Goal: Task Accomplishment & Management: Use online tool/utility

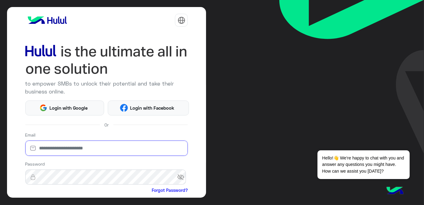
type input "**********"
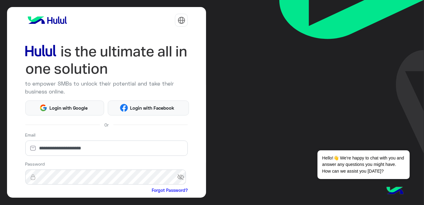
click at [167, 127] on div "Or" at bounding box center [106, 124] width 163 height 9
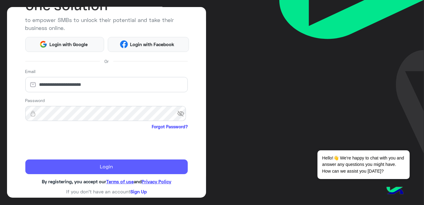
click at [61, 163] on button "Login" at bounding box center [106, 166] width 163 height 15
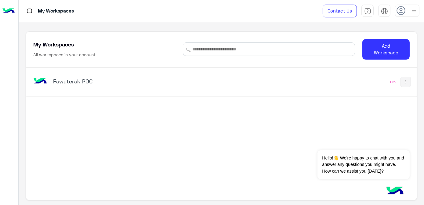
click at [222, 83] on div "Fawaterak POC" at bounding box center [145, 82] width 227 height 18
click at [222, 83] on div "My Workspaces Contact Us Help Center عربي English My Workspaces All workspaces …" at bounding box center [221, 102] width 405 height 205
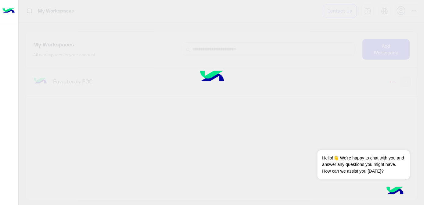
click at [222, 83] on img at bounding box center [212, 77] width 46 height 30
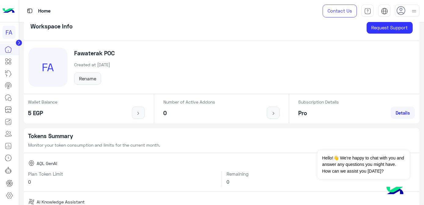
scroll to position [14, 0]
click at [9, 172] on icon at bounding box center [8, 169] width 7 height 7
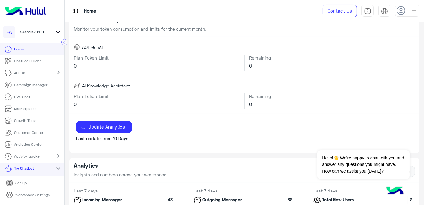
scroll to position [70, 0]
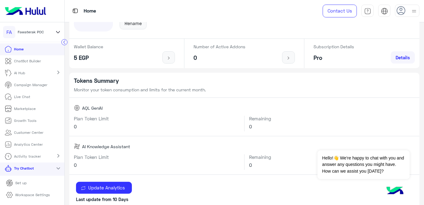
click at [192, 124] on h6 "0" at bounding box center [157, 126] width 166 height 5
drag, startPoint x: 192, startPoint y: 123, endPoint x: 145, endPoint y: 119, distance: 47.2
click at [145, 119] on h6 "Plan Token Limit" at bounding box center [157, 118] width 166 height 5
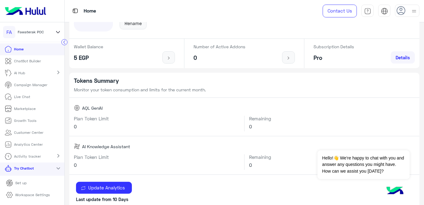
click at [89, 116] on h6 "Plan Token Limit" at bounding box center [157, 118] width 166 height 5
drag, startPoint x: 89, startPoint y: 115, endPoint x: 231, endPoint y: 123, distance: 142.3
click at [231, 123] on div "Plan Token Limit 0" at bounding box center [156, 124] width 175 height 16
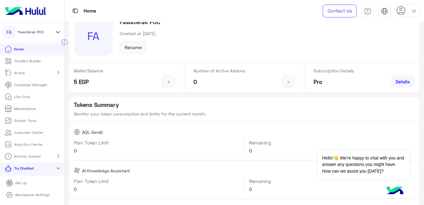
scroll to position [37, 0]
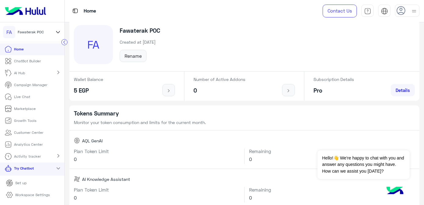
click at [203, 146] on div "Plan Token Limit 0 Remaining 0" at bounding box center [244, 156] width 350 height 25
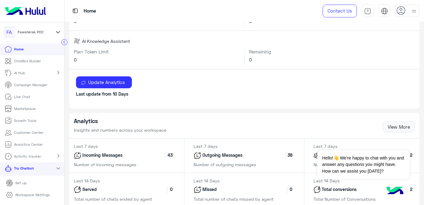
scroll to position [176, 0]
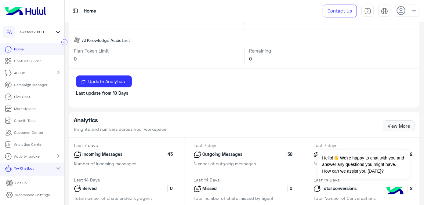
click at [21, 171] on link "Try Chatbot" at bounding box center [20, 168] width 41 height 12
click at [56, 168] on mat-icon "expand_more" at bounding box center [58, 167] width 7 height 7
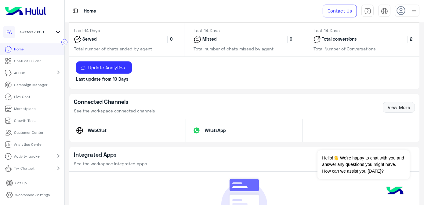
scroll to position [328, 0]
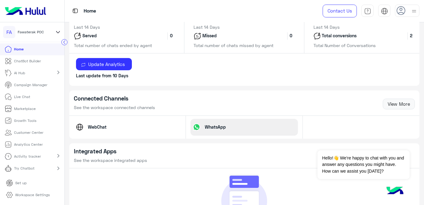
click at [201, 126] on p "WhatsApp" at bounding box center [215, 127] width 30 height 6
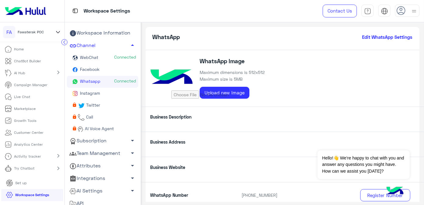
click at [32, 184] on li "Set up" at bounding box center [32, 183] width 62 height 12
click at [32, 168] on p "Try Chatbot" at bounding box center [24, 167] width 20 height 5
click at [58, 167] on mat-icon "expand_more" at bounding box center [58, 167] width 7 height 7
click at [56, 170] on mat-icon "chevron_right" at bounding box center [58, 167] width 7 height 7
click at [52, 169] on div "expand_more" at bounding box center [58, 168] width 12 height 9
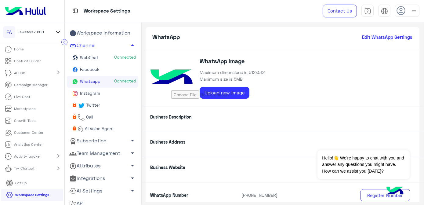
click at [27, 51] on link "Home" at bounding box center [14, 49] width 29 height 12
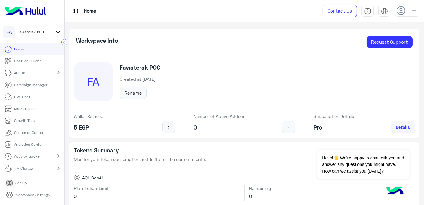
click at [389, 192] on img at bounding box center [394, 190] width 21 height 21
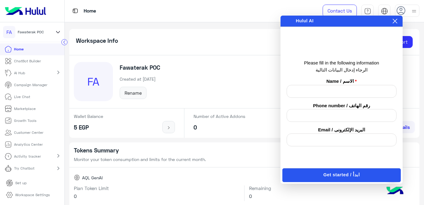
click at [393, 20] on icon at bounding box center [394, 21] width 5 height 5
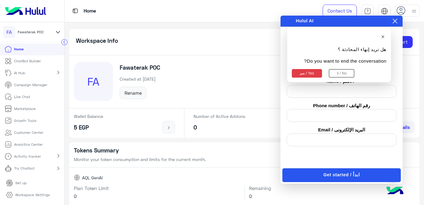
click at [300, 75] on button "نعم / Yes" at bounding box center [307, 73] width 30 height 9
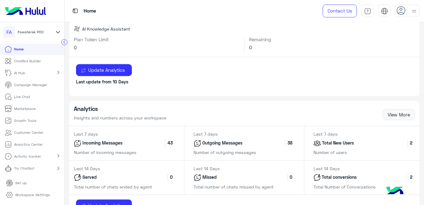
scroll to position [185, 0]
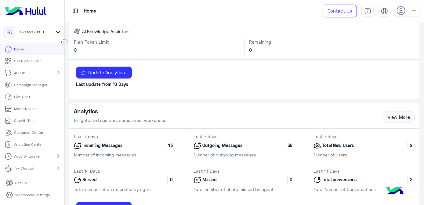
click at [91, 143] on p "Incoming Messages" at bounding box center [102, 145] width 42 height 7
click at [284, 95] on div "Update Analytics Last update from 10 Days" at bounding box center [244, 78] width 350 height 39
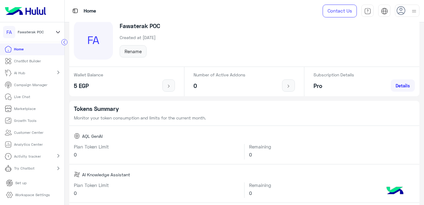
scroll to position [37, 0]
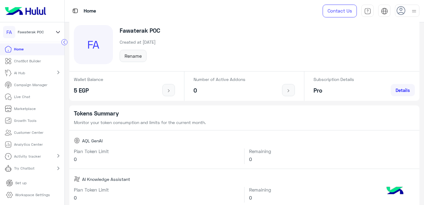
click at [58, 156] on mat-icon "chevron_right" at bounding box center [58, 155] width 7 height 7
click at [55, 156] on mat-icon "expand_more" at bounding box center [58, 155] width 7 height 7
click at [59, 167] on mat-icon "chevron_right" at bounding box center [58, 167] width 7 height 7
click at [58, 167] on mat-icon "expand_more" at bounding box center [58, 167] width 7 height 7
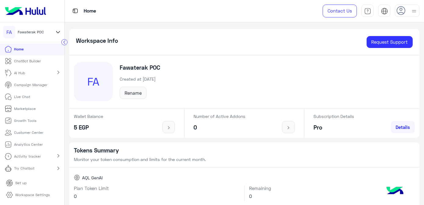
click at [145, 64] on h5 "Fawaterak POC" at bounding box center [140, 67] width 41 height 7
click at [224, 87] on div "FA Fawaterak POC Created at [DATE] Rename" at bounding box center [244, 81] width 350 height 53
click at [41, 170] on div "Try Chatbot chevron_right" at bounding box center [32, 168] width 64 height 13
click at [41, 170] on div "Try Chatbot expand_more" at bounding box center [32, 168] width 64 height 13
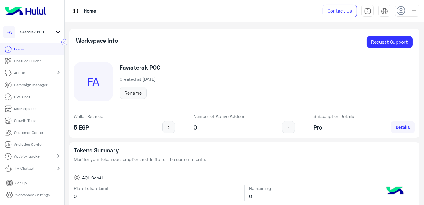
click at [41, 170] on div "Try Chatbot chevron_right" at bounding box center [32, 168] width 64 height 13
click at [41, 170] on div "Try Chatbot expand_more" at bounding box center [32, 168] width 64 height 13
click at [41, 170] on div "Try Chatbot chevron_right" at bounding box center [32, 168] width 64 height 13
click at [41, 170] on div "Try Chatbot expand_more" at bounding box center [32, 168] width 64 height 13
click at [39, 31] on span "Fawaterak POC" at bounding box center [31, 31] width 26 height 5
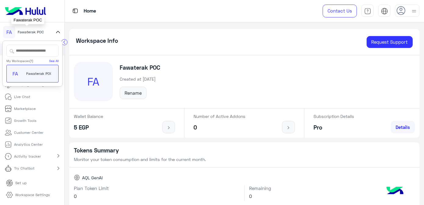
click at [11, 34] on div "FA" at bounding box center [9, 32] width 12 height 12
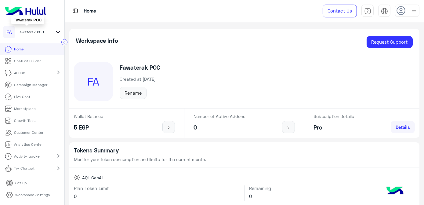
click at [22, 31] on span "Fawaterak POC" at bounding box center [31, 31] width 26 height 5
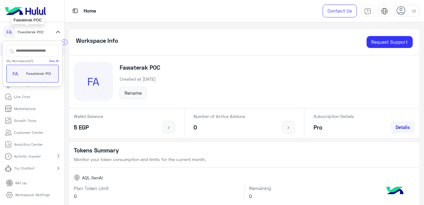
click at [22, 31] on span "Fawaterak POC" at bounding box center [31, 31] width 26 height 5
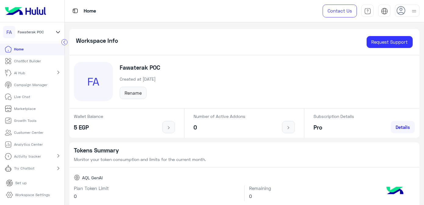
click at [41, 63] on link "ChatBot Builder" at bounding box center [23, 61] width 46 height 12
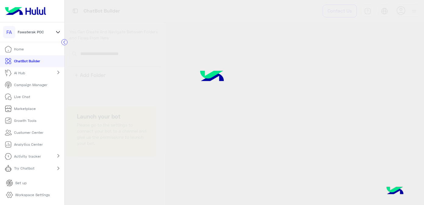
click at [41, 63] on link "ChatBot Builder" at bounding box center [22, 61] width 45 height 12
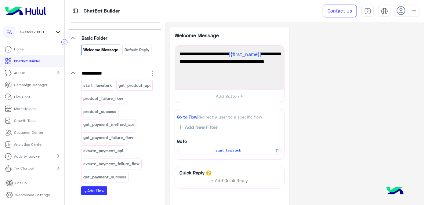
scroll to position [55, 0]
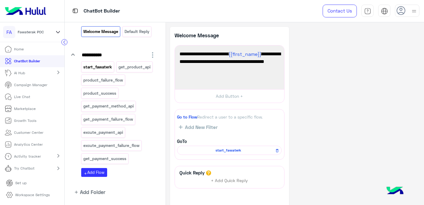
click at [104, 67] on p "start_fawaterk" at bounding box center [98, 66] width 30 height 7
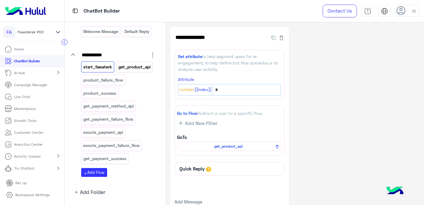
click at [131, 66] on p "get_product_api" at bounding box center [134, 66] width 33 height 7
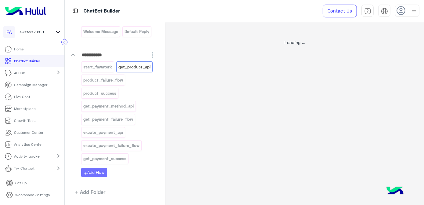
select select "****"
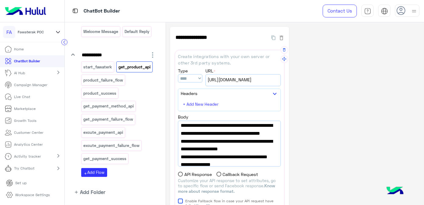
scroll to position [18, 0]
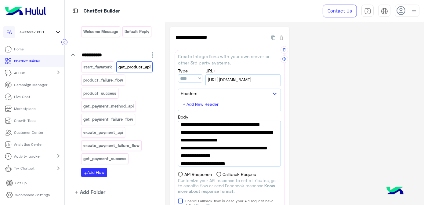
click at [259, 77] on span "[URL][DOMAIN_NAME]" at bounding box center [242, 79] width 71 height 7
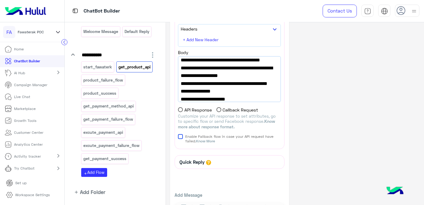
click at [255, 80] on span ""authToken": "2f8fa1fb0391016316adbb0442310037304ac2a85d9239356f"," at bounding box center [229, 67] width 97 height 23
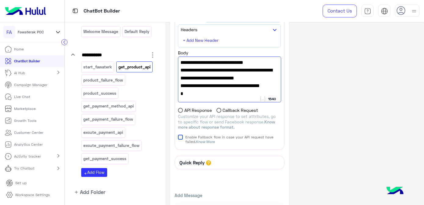
scroll to position [104, 0]
click at [98, 91] on p "product_success" at bounding box center [100, 93] width 34 height 7
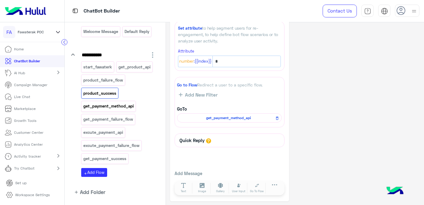
click at [124, 104] on p "get_payment_method_api" at bounding box center [108, 105] width 51 height 7
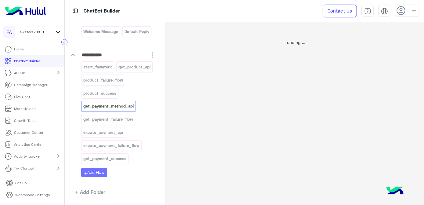
select select "****"
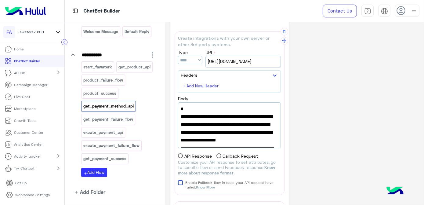
click at [254, 63] on span "[URL][DOMAIN_NAME]" at bounding box center [242, 61] width 71 height 7
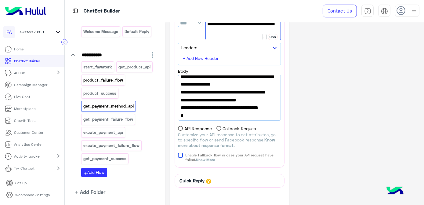
click at [121, 83] on div "product_failure_flow" at bounding box center [103, 79] width 44 height 11
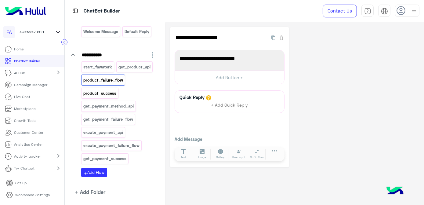
click at [112, 92] on p "product_success" at bounding box center [100, 93] width 34 height 7
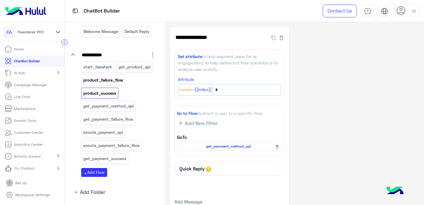
click at [117, 83] on div "product_failure_flow" at bounding box center [103, 79] width 44 height 11
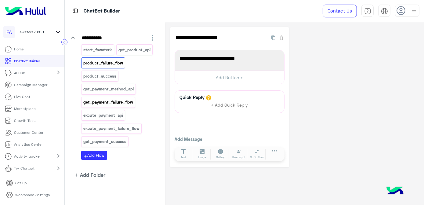
scroll to position [18, 0]
click at [122, 105] on div "get_payment_failure_flow" at bounding box center [108, 102] width 54 height 11
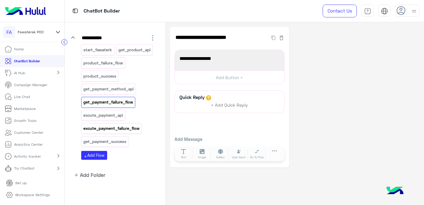
click at [127, 129] on p "excute_payment_failure_flow" at bounding box center [111, 128] width 57 height 7
click at [118, 105] on div "get_payment_failure_flow" at bounding box center [108, 102] width 54 height 11
click at [123, 125] on p "excute_payment_failure_flow" at bounding box center [111, 128] width 57 height 7
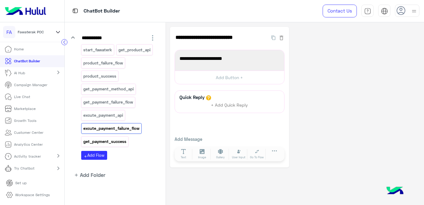
click at [123, 136] on div "get_payment_success" at bounding box center [104, 141] width 47 height 11
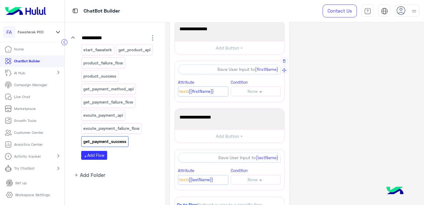
scroll to position [0, 0]
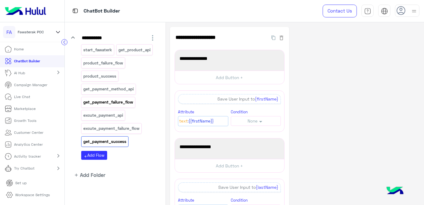
click at [104, 104] on p "get_payment_failure_flow" at bounding box center [108, 102] width 51 height 7
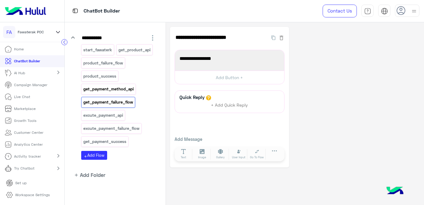
click at [112, 85] on p "get_payment_method_api" at bounding box center [108, 88] width 51 height 7
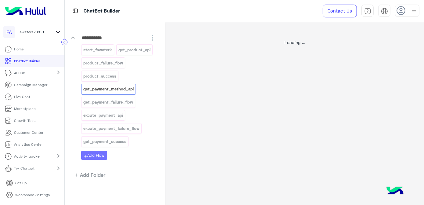
select select "****"
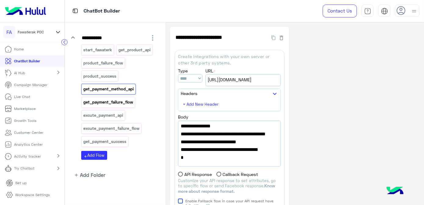
click at [131, 99] on p "get_payment_failure_flow" at bounding box center [108, 102] width 51 height 7
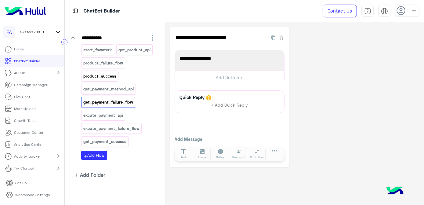
click at [99, 74] on p "product_success" at bounding box center [100, 76] width 34 height 7
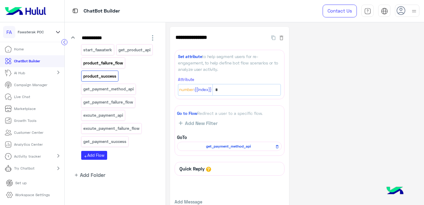
click at [112, 65] on p "product_failure_flow" at bounding box center [103, 62] width 41 height 7
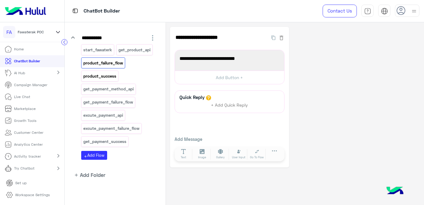
click at [105, 76] on p "product_success" at bounding box center [100, 76] width 34 height 7
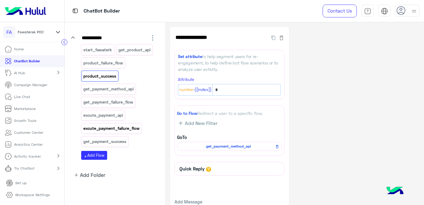
click at [132, 126] on p "excute_payment_failure_flow" at bounding box center [111, 128] width 57 height 7
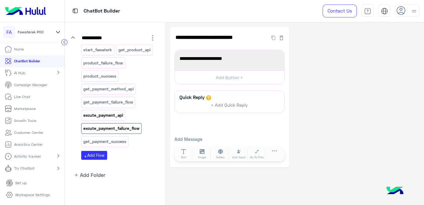
click at [114, 116] on p "excute_payment_api" at bounding box center [103, 115] width 41 height 7
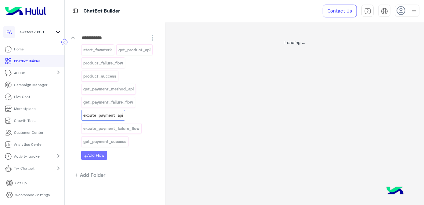
select select "****"
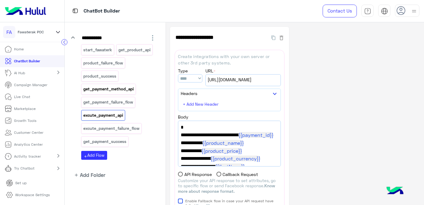
click at [120, 90] on p "get_payment_method_api" at bounding box center [108, 88] width 51 height 7
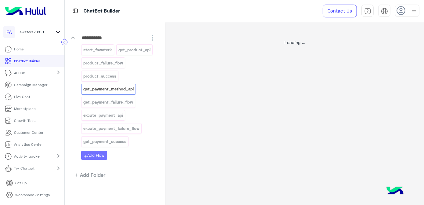
select select "****"
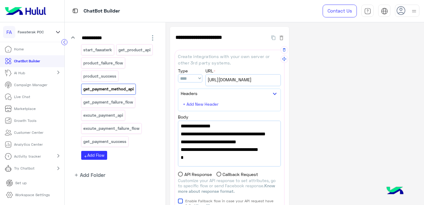
scroll to position [65, 0]
click at [119, 99] on p "get_payment_failure_flow" at bounding box center [108, 102] width 51 height 7
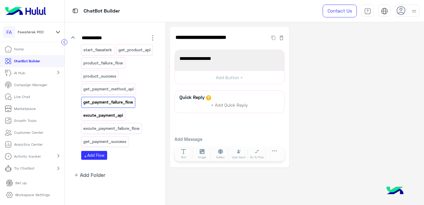
click at [122, 113] on p "excute_payment_api" at bounding box center [103, 115] width 41 height 7
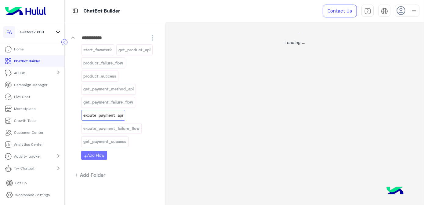
select select "****"
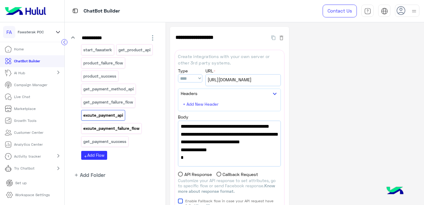
click at [134, 129] on p "excute_payment_failure_flow" at bounding box center [111, 128] width 57 height 7
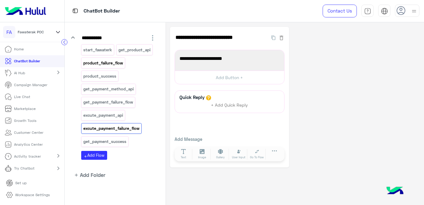
click at [120, 61] on p "product_failure_flow" at bounding box center [103, 62] width 41 height 7
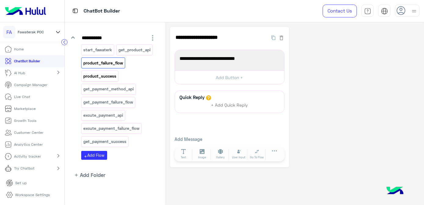
click at [109, 75] on p "product_success" at bounding box center [100, 76] width 34 height 7
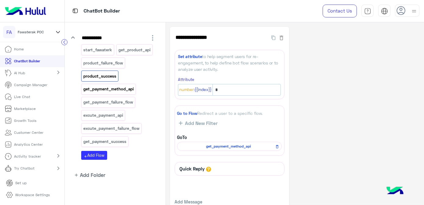
click at [122, 85] on p "get_payment_method_api" at bounding box center [108, 88] width 51 height 7
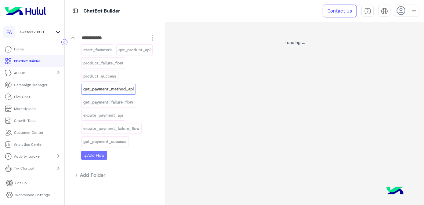
select select "****"
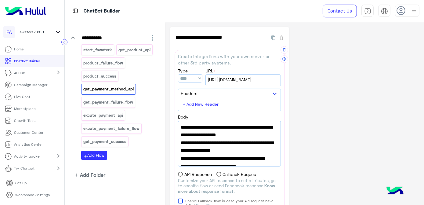
scroll to position [10, 0]
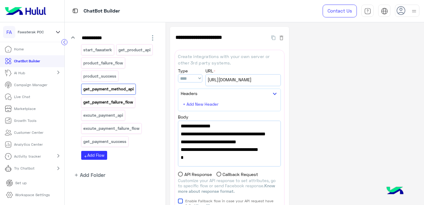
click at [97, 99] on p "get_payment_failure_flow" at bounding box center [108, 102] width 51 height 7
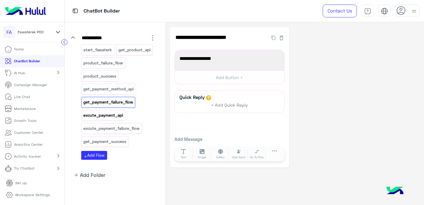
click at [110, 113] on p "excute_payment_api" at bounding box center [103, 115] width 41 height 7
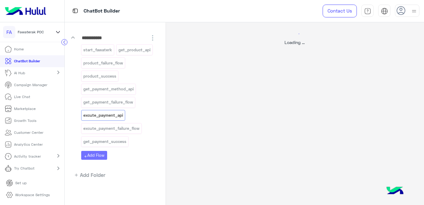
select select "****"
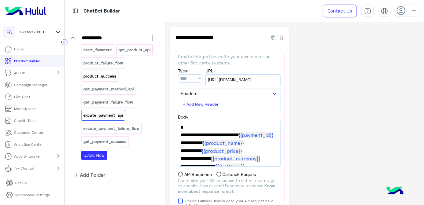
click at [112, 74] on p "product_success" at bounding box center [100, 76] width 34 height 7
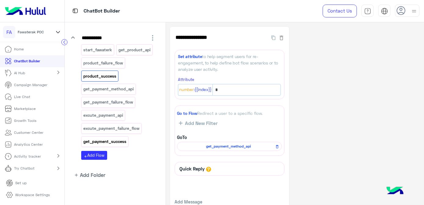
click at [108, 136] on div "get_payment_success" at bounding box center [104, 141] width 47 height 11
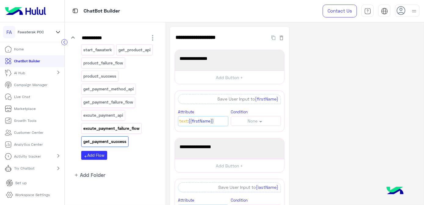
click at [117, 126] on p "excute_payment_failure_flow" at bounding box center [111, 128] width 57 height 7
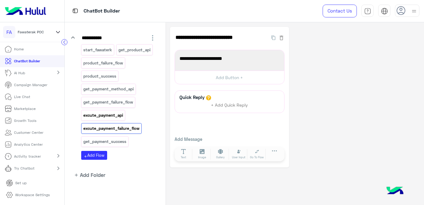
click at [110, 112] on p "excute_payment_api" at bounding box center [103, 115] width 41 height 7
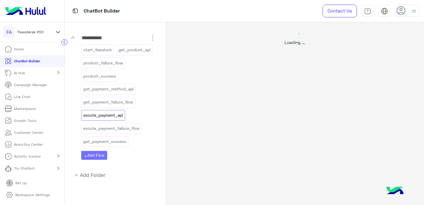
select select "****"
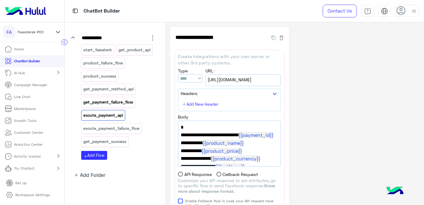
click at [108, 99] on p "get_payment_failure_flow" at bounding box center [108, 102] width 51 height 7
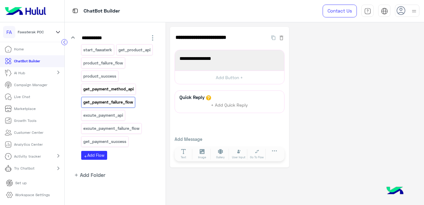
click at [97, 87] on p "get_payment_method_api" at bounding box center [108, 88] width 51 height 7
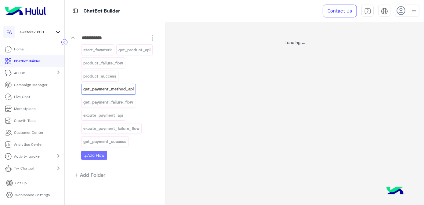
select select "****"
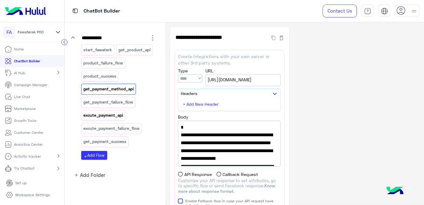
click at [108, 112] on p "excute_payment_api" at bounding box center [103, 115] width 41 height 7
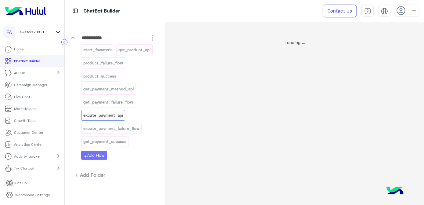
select select "****"
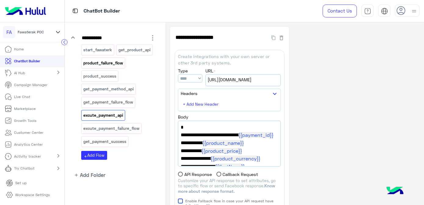
click at [104, 65] on div "product_failure_flow" at bounding box center [103, 62] width 44 height 11
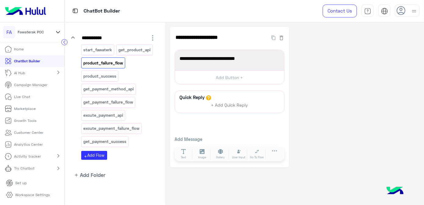
drag, startPoint x: 267, startPoint y: 128, endPoint x: 253, endPoint y: 133, distance: 15.1
click at [253, 133] on div "Quick Reply + Add Quick Reply Add Message Text Image Gallery File Audio Video G…" at bounding box center [229, 126] width 110 height 72
drag, startPoint x: 253, startPoint y: 133, endPoint x: 224, endPoint y: 134, distance: 29.0
click at [224, 134] on div "Quick Reply + Add Quick Reply Add Message Text Image Gallery File Audio Video G…" at bounding box center [229, 126] width 110 height 72
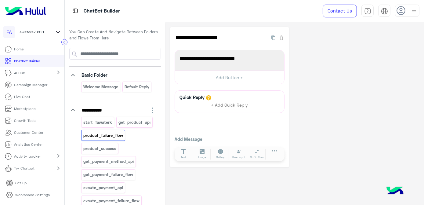
scroll to position [72, 0]
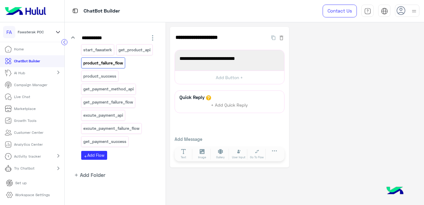
click at [142, 180] on div "**********" at bounding box center [115, 71] width 101 height 242
click at [73, 36] on icon "keyboard_arrow_down" at bounding box center [72, 37] width 7 height 7
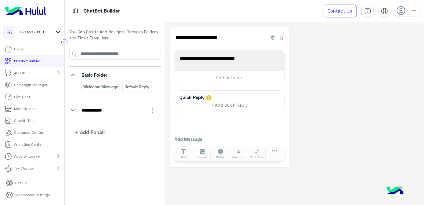
scroll to position [0, 0]
click at [72, 107] on icon "keyboard_arrow_down" at bounding box center [72, 109] width 7 height 7
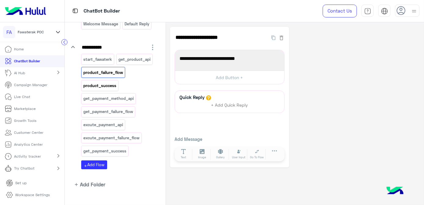
scroll to position [63, 0]
click at [116, 148] on p "get_payment_success" at bounding box center [105, 150] width 44 height 7
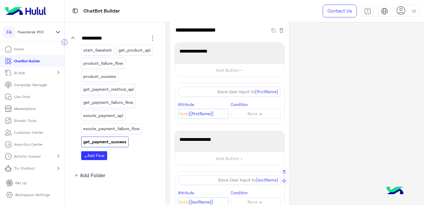
scroll to position [0, 0]
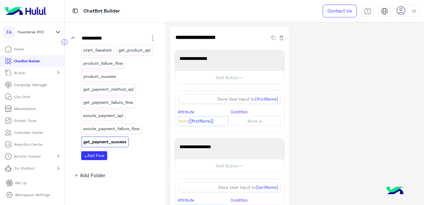
click at [359, 83] on div "**********" at bounding box center [294, 193] width 249 height 333
click at [59, 169] on mat-icon "chevron_right" at bounding box center [58, 167] width 7 height 7
click at [58, 169] on mat-icon "expand_more" at bounding box center [58, 167] width 7 height 7
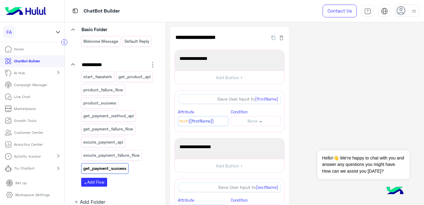
scroll to position [55, 0]
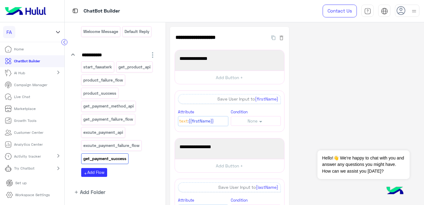
click at [59, 168] on mat-icon "chevron_right" at bounding box center [58, 167] width 7 height 7
click at [57, 168] on mat-icon "expand_more" at bounding box center [58, 167] width 7 height 7
click at [57, 167] on mat-icon "chevron_right" at bounding box center [58, 167] width 7 height 7
click at [57, 167] on mat-icon "expand_more" at bounding box center [58, 167] width 7 height 7
click at [60, 168] on mat-icon "chevron_right" at bounding box center [58, 167] width 7 height 7
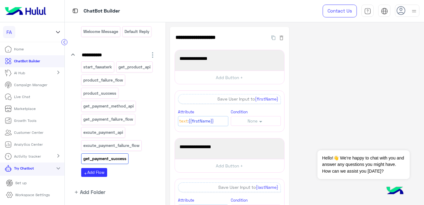
scroll to position [24, 0]
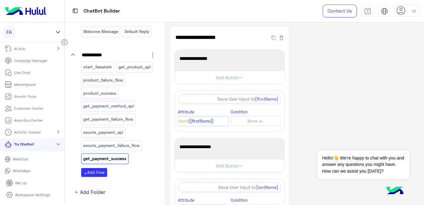
click at [56, 145] on mat-icon "expand_more" at bounding box center [58, 143] width 7 height 7
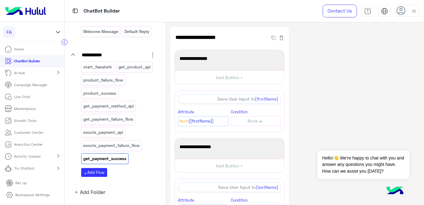
click at [58, 170] on mat-icon "chevron_right" at bounding box center [58, 167] width 7 height 7
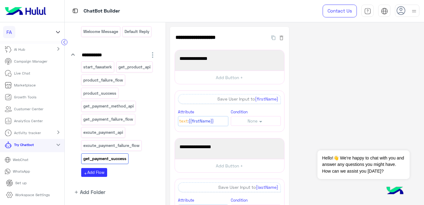
scroll to position [24, 0]
